Goal: Task Accomplishment & Management: Manage account settings

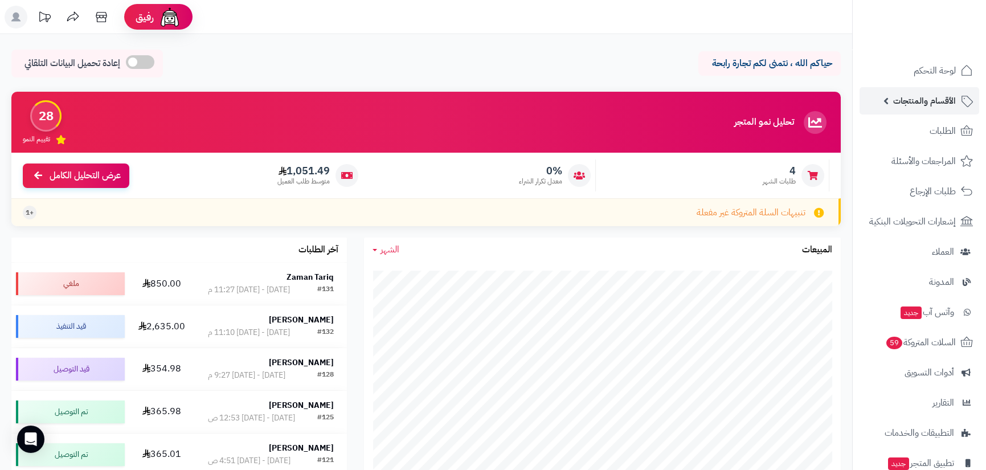
click at [940, 101] on span "الأقسام والمنتجات" at bounding box center [924, 101] width 63 height 16
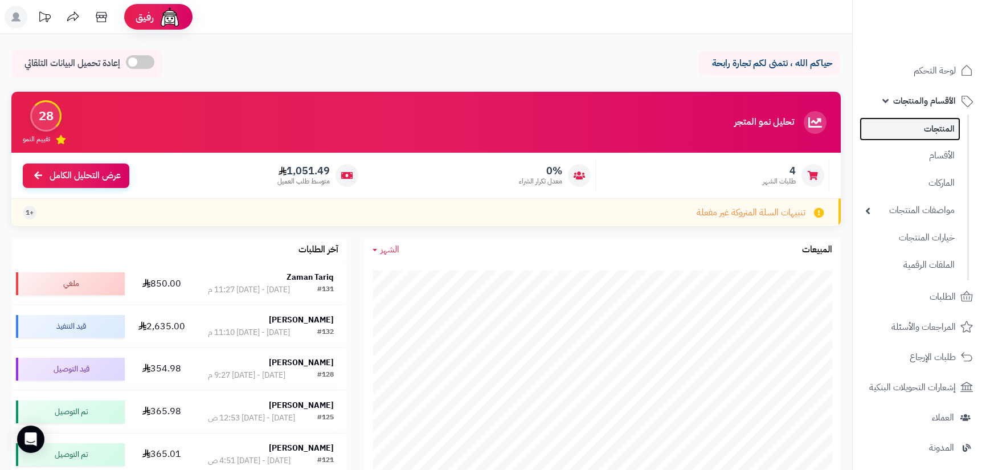
click at [930, 132] on link "المنتجات" at bounding box center [910, 128] width 101 height 23
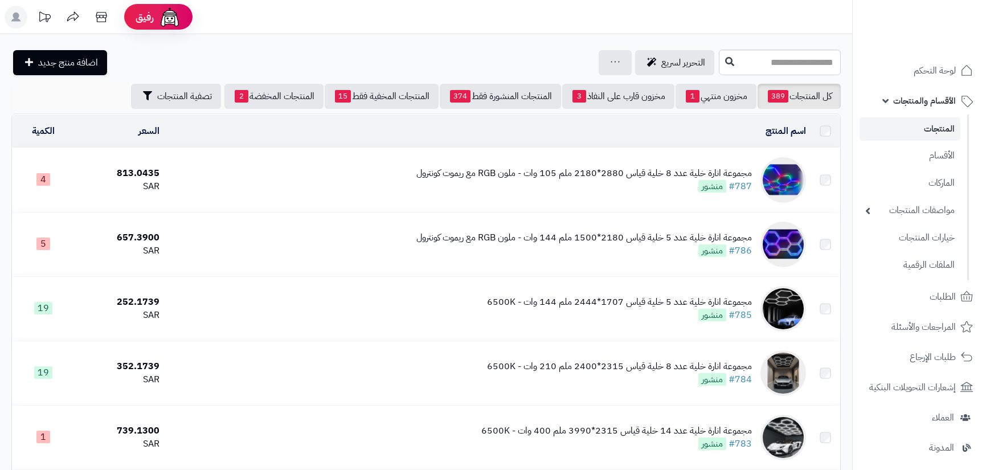
scroll to position [171, 0]
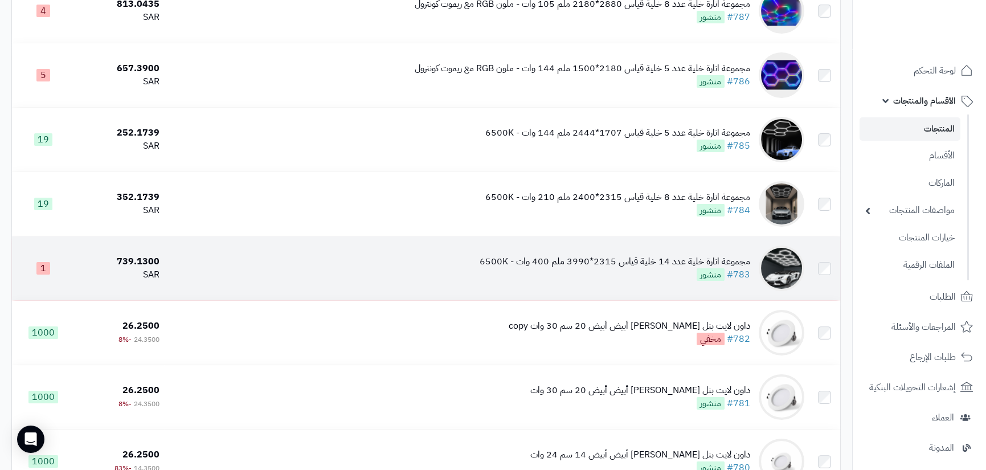
click at [680, 258] on div "مجموعة انارة خلية عدد 14 خلية قياس 2315*3990 ملم 400 وات - 6500K" at bounding box center [615, 261] width 271 height 13
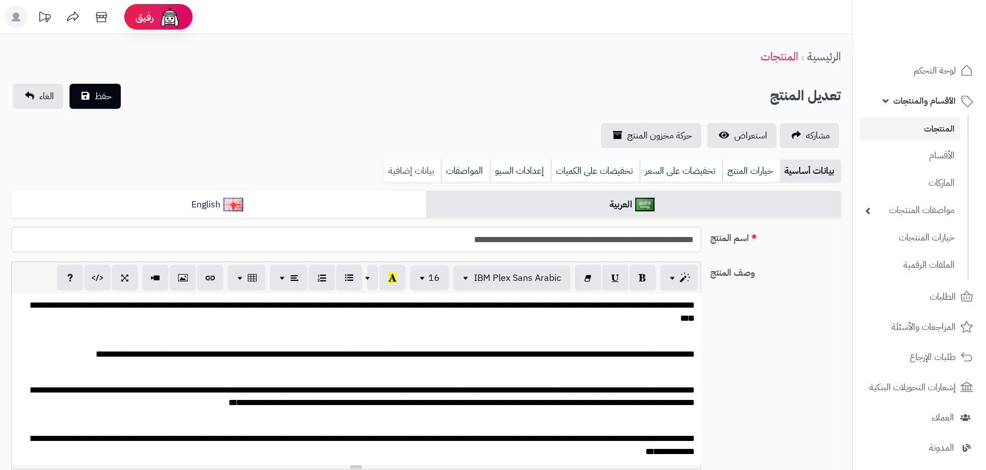
scroll to position [401, 0]
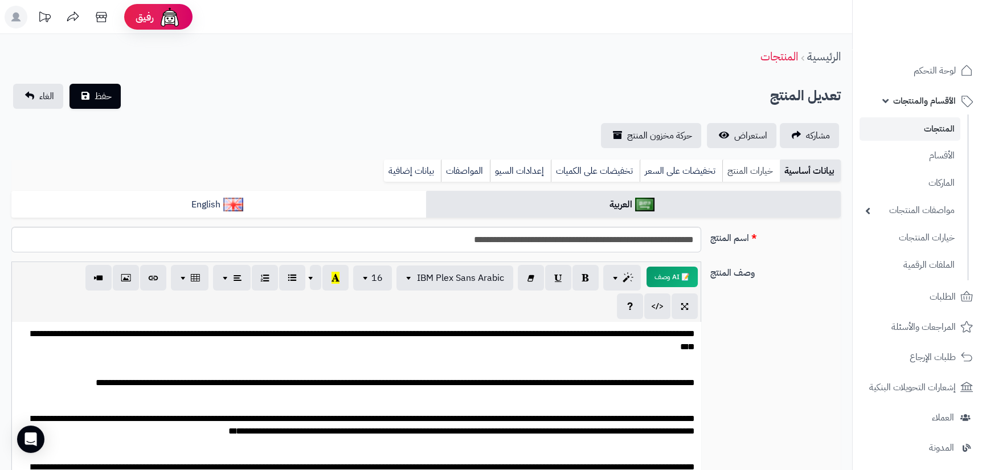
click at [745, 171] on link "خيارات المنتج" at bounding box center [751, 171] width 58 height 23
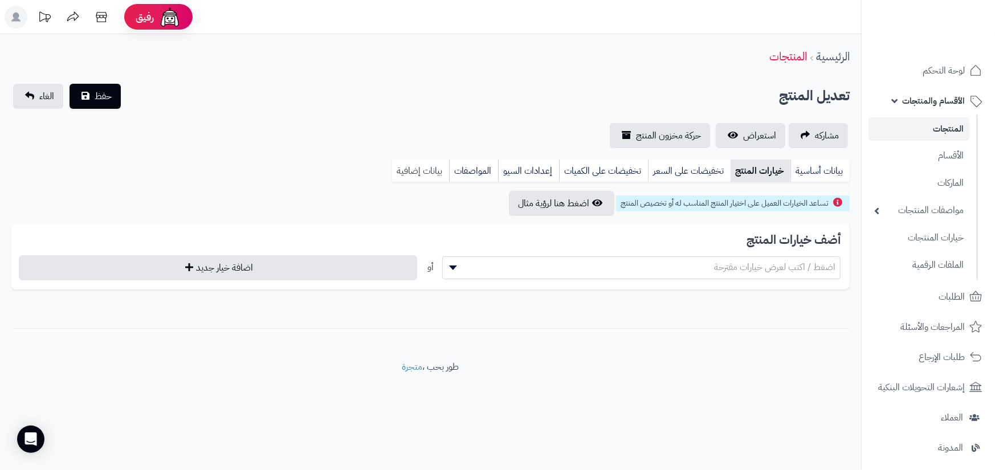
click at [432, 169] on link "بيانات إضافية" at bounding box center [420, 171] width 57 height 23
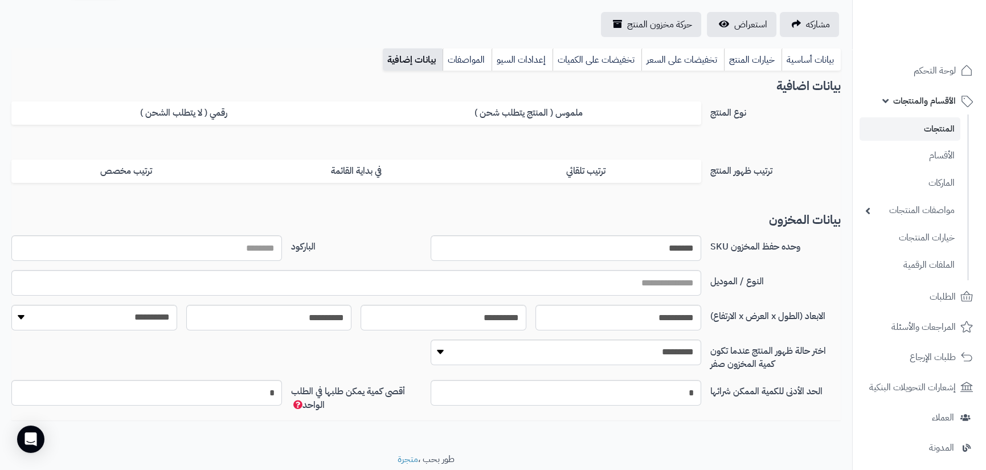
scroll to position [114, 0]
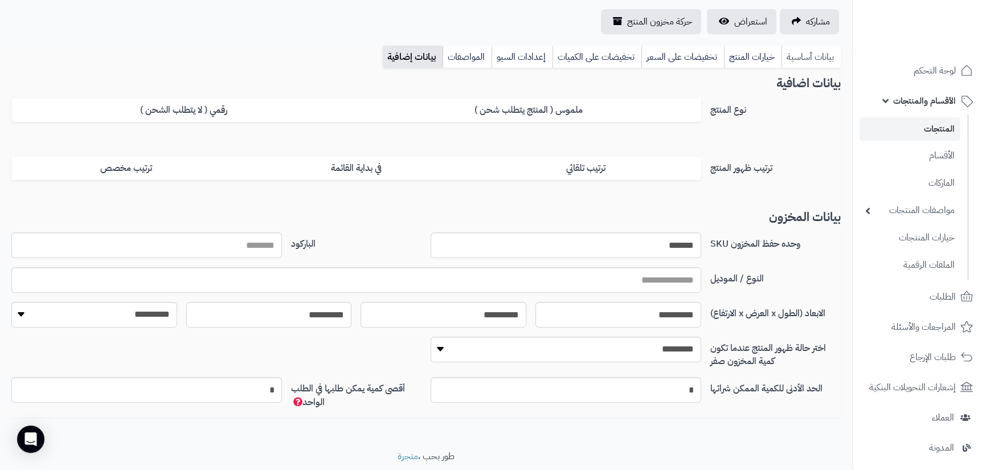
click at [813, 62] on link "بيانات أساسية" at bounding box center [811, 57] width 59 height 23
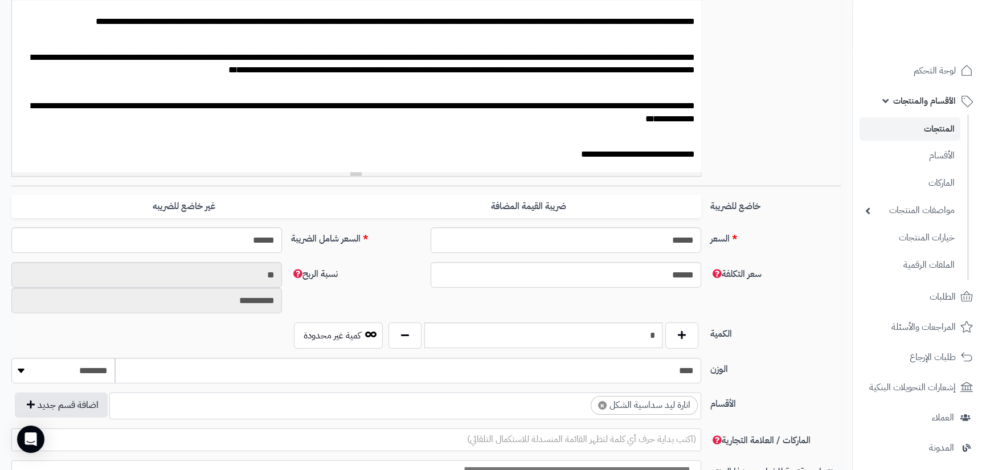
scroll to position [342, 0]
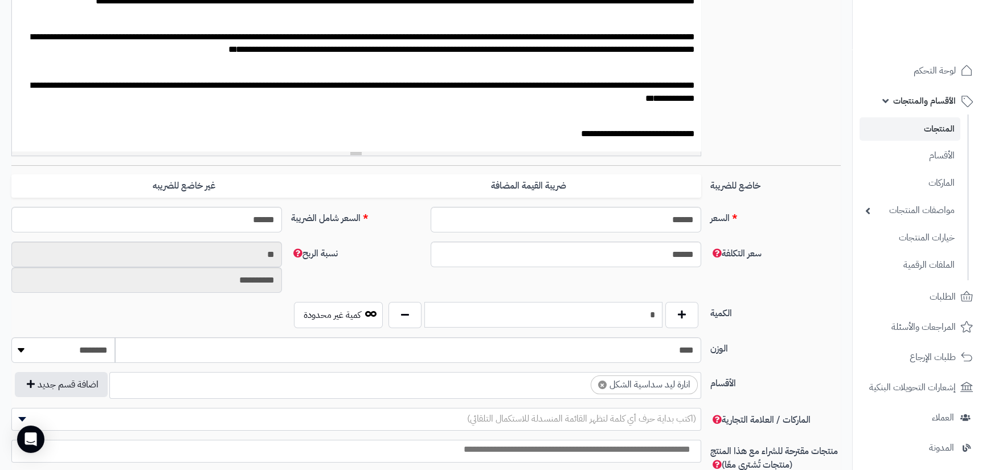
drag, startPoint x: 658, startPoint y: 312, endPoint x: 638, endPoint y: 313, distance: 20.6
click at [639, 313] on input "*" at bounding box center [543, 315] width 238 height 26
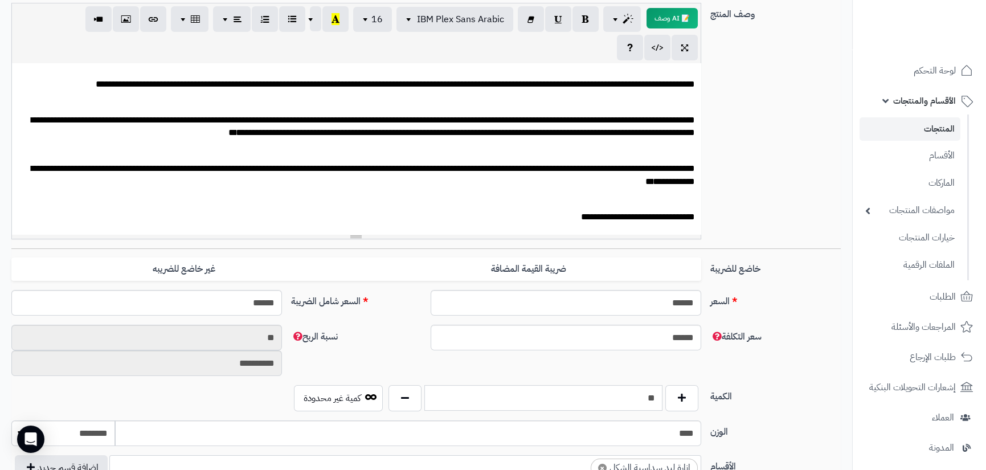
scroll to position [57, 0]
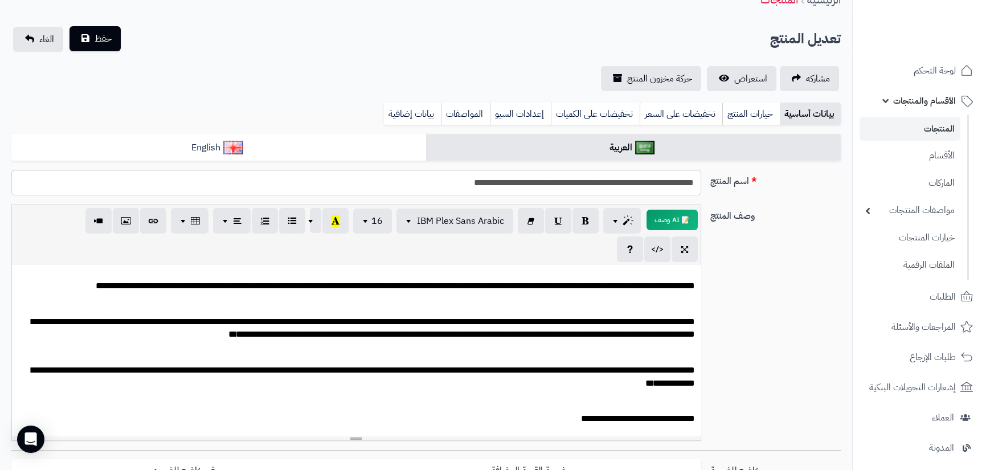
type input "**"
click at [95, 48] on button "حفظ" at bounding box center [95, 38] width 51 height 25
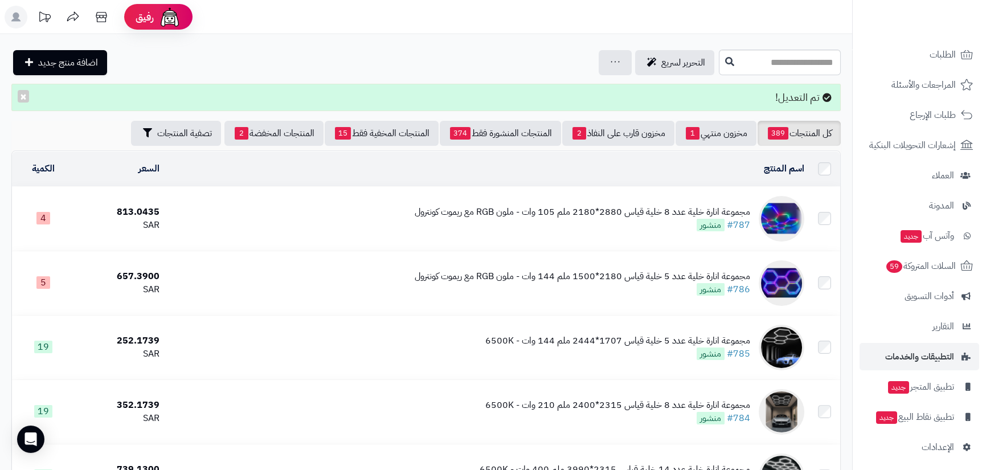
scroll to position [246, 0]
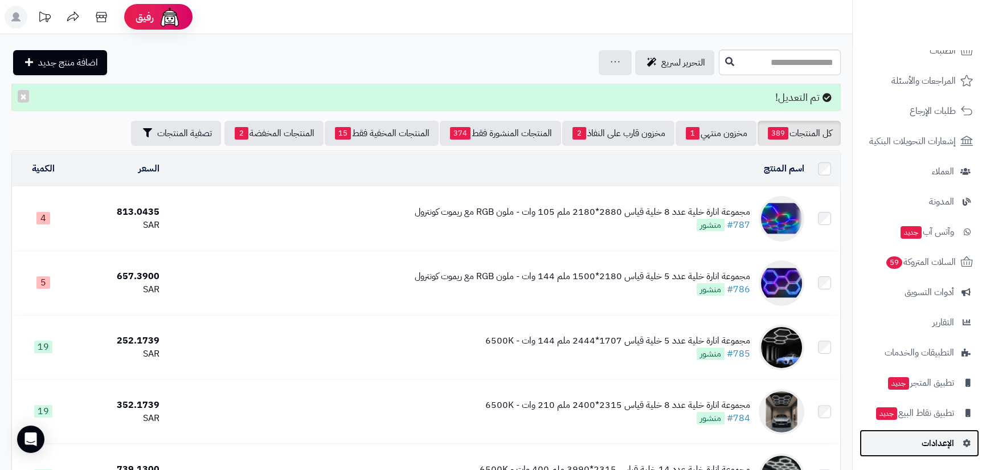
click at [939, 443] on span "الإعدادات" at bounding box center [938, 443] width 32 height 16
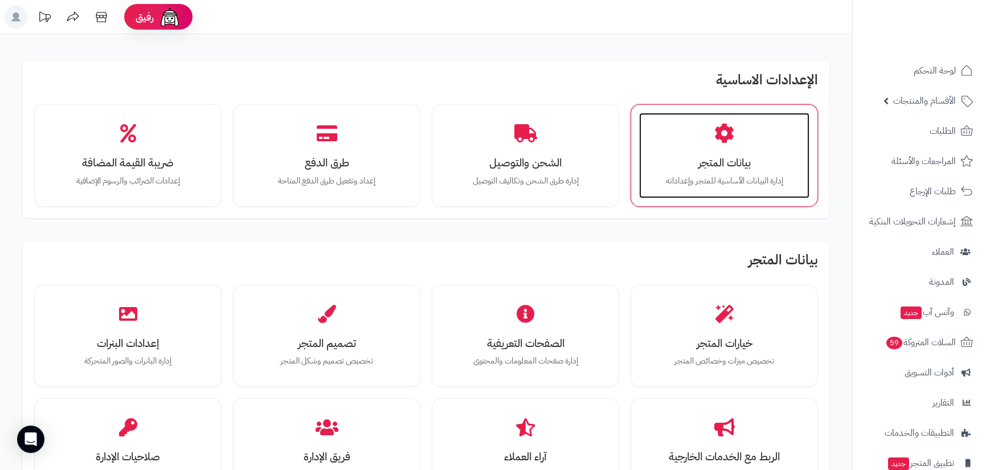
click at [722, 137] on icon at bounding box center [724, 134] width 20 height 20
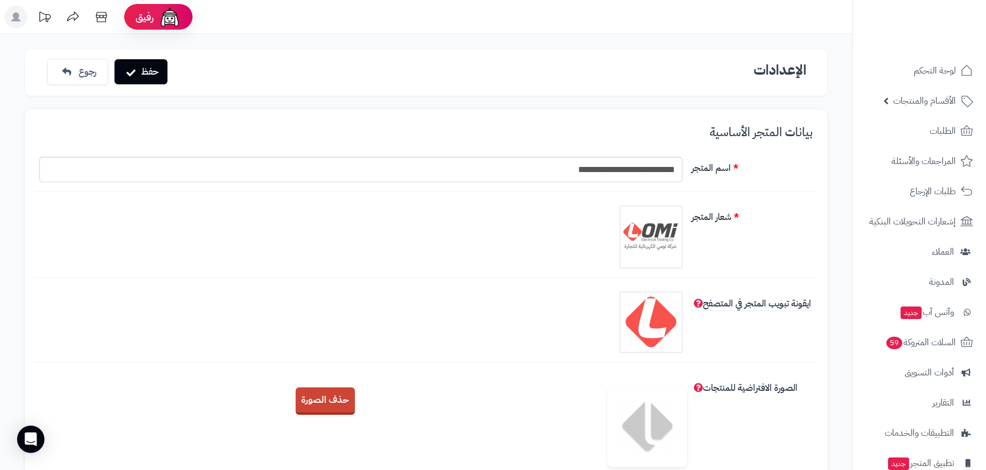
click at [46, 13] on icon at bounding box center [44, 17] width 23 height 23
click at [44, 14] on icon at bounding box center [44, 16] width 11 height 10
click at [73, 16] on icon at bounding box center [73, 17] width 23 height 23
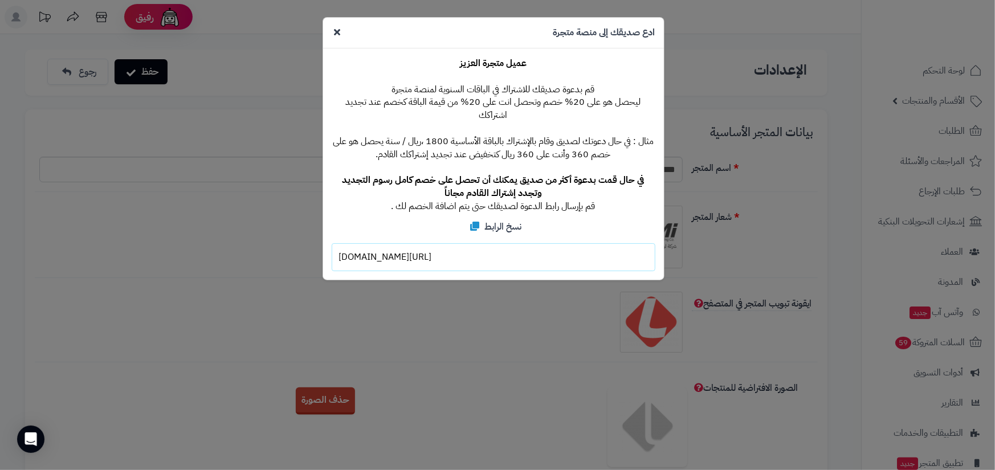
click at [338, 33] on icon at bounding box center [337, 31] width 6 height 9
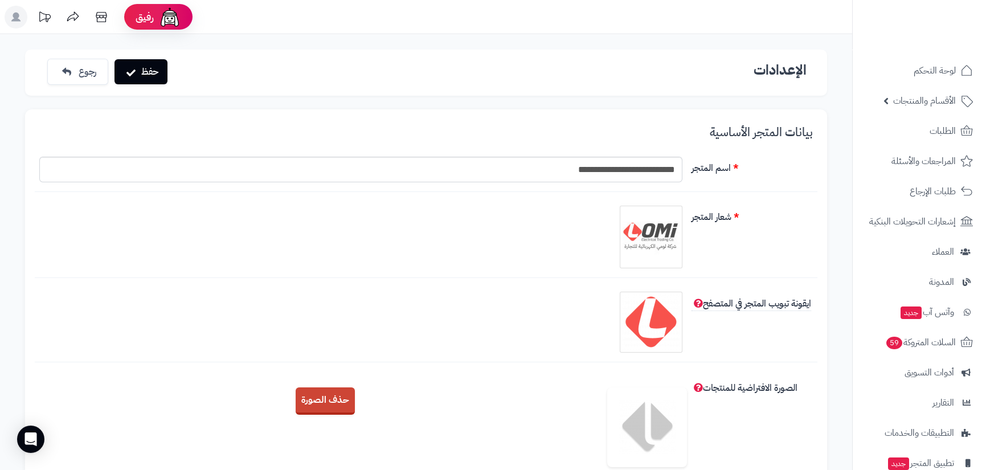
click at [40, 15] on icon at bounding box center [44, 16] width 11 height 10
click at [13, 18] on rect at bounding box center [16, 17] width 23 height 23
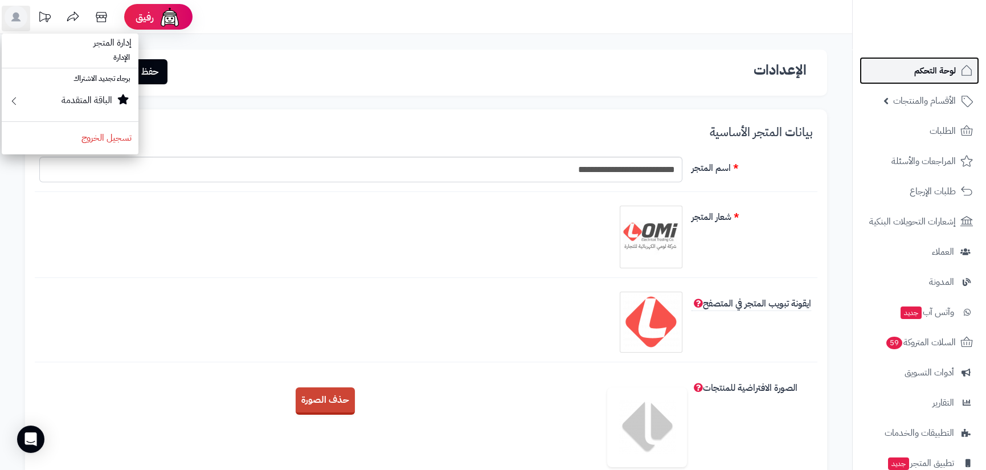
click at [929, 66] on span "لوحة التحكم" at bounding box center [935, 71] width 42 height 16
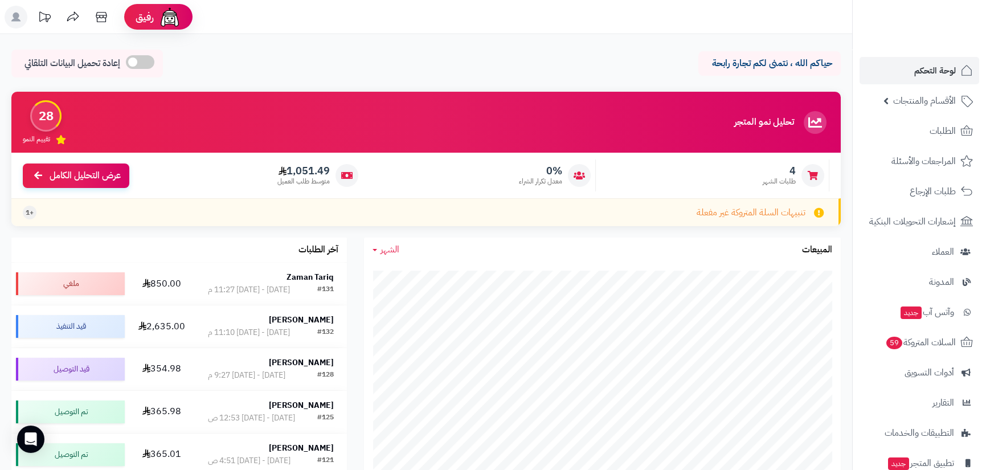
click at [19, 14] on rect at bounding box center [16, 17] width 23 height 23
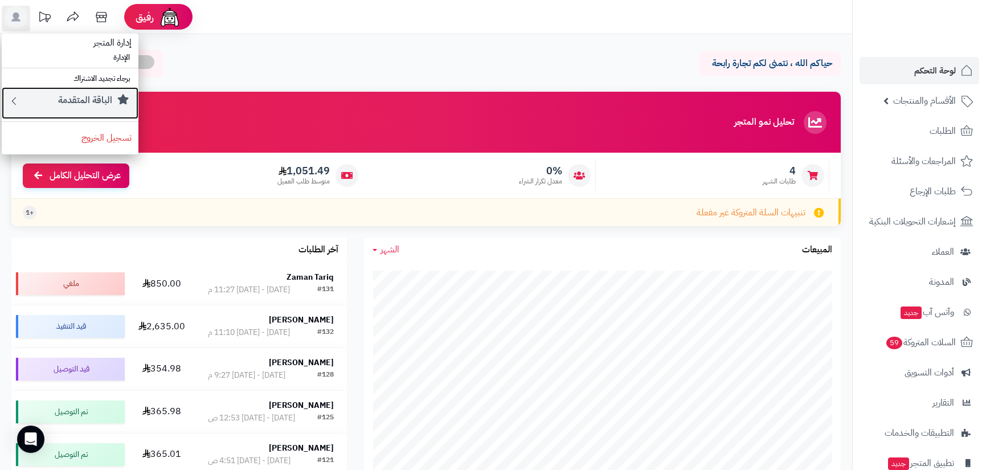
click at [32, 103] on div "الباقة المتقدمة" at bounding box center [76, 103] width 112 height 18
